Goal: Information Seeking & Learning: Learn about a topic

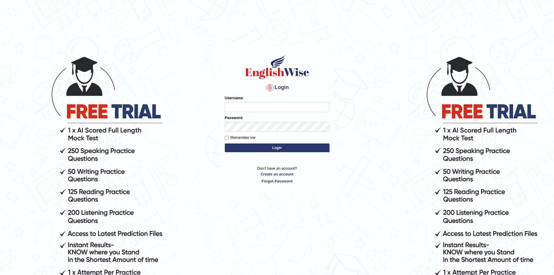
type input "Aliceenyonam"
click at [260, 149] on button "Login" at bounding box center [277, 147] width 105 height 9
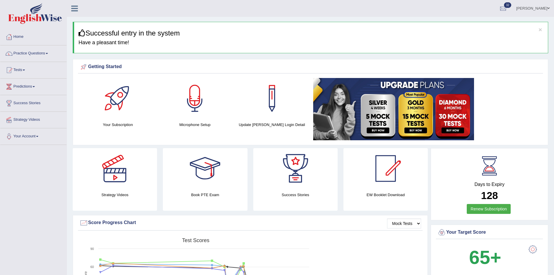
click at [28, 53] on link "Practice Questions" at bounding box center [33, 52] width 66 height 15
